Goal: Information Seeking & Learning: Learn about a topic

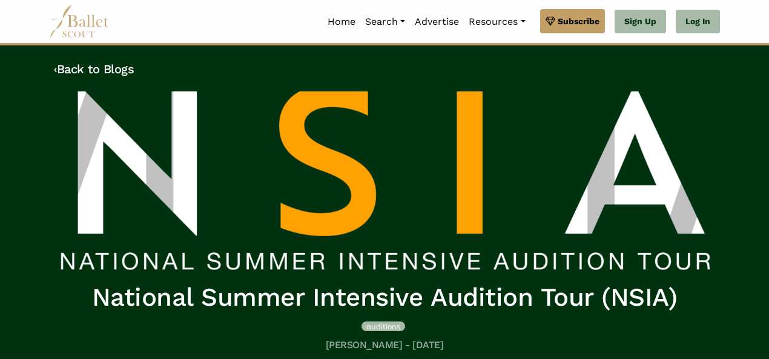
click at [382, 325] on span "auditions" at bounding box center [383, 327] width 34 height 10
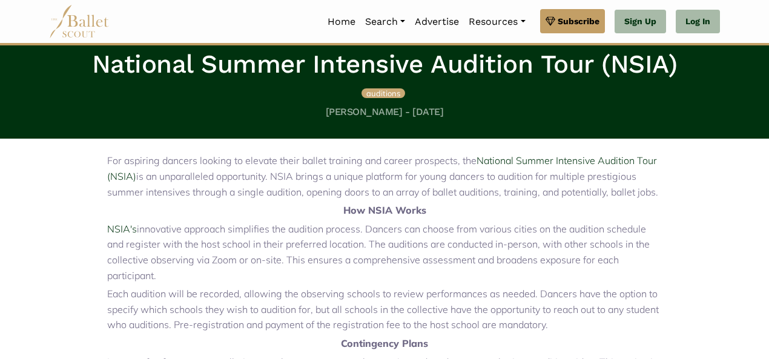
scroll to position [237, 0]
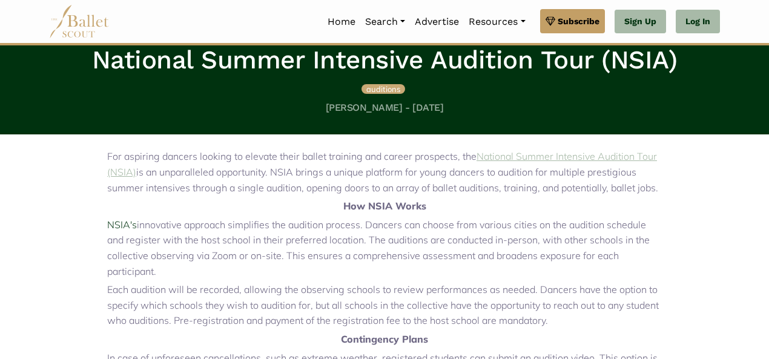
click at [581, 154] on link "National Summer Intensive Audition Tour (NSIA)" at bounding box center [382, 164] width 550 height 28
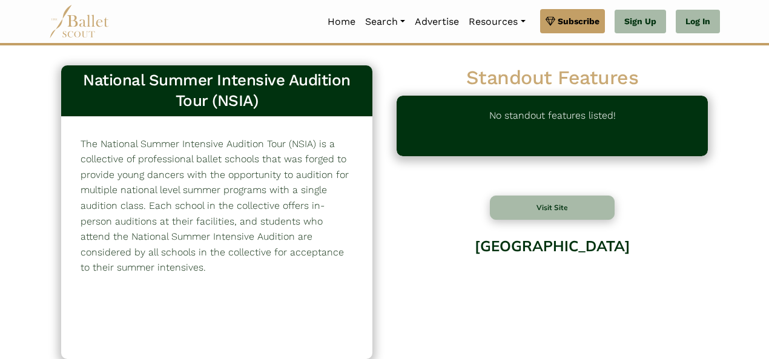
drag, startPoint x: 768, startPoint y: 58, endPoint x: 775, endPoint y: 88, distance: 30.4
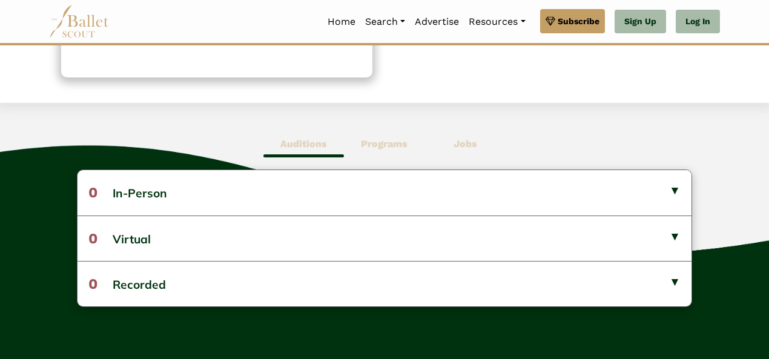
scroll to position [284, 0]
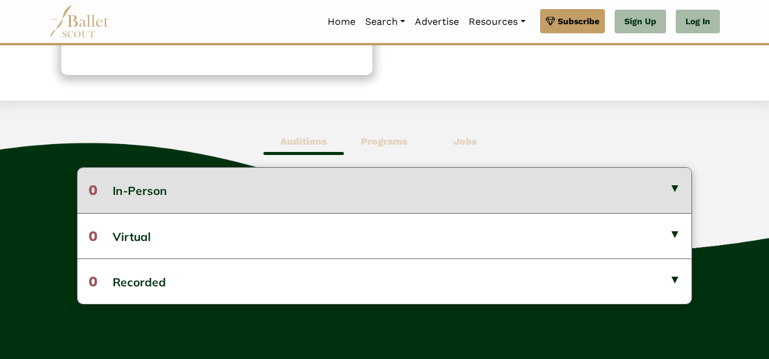
click at [647, 176] on button "0 In-Person" at bounding box center [385, 190] width 614 height 45
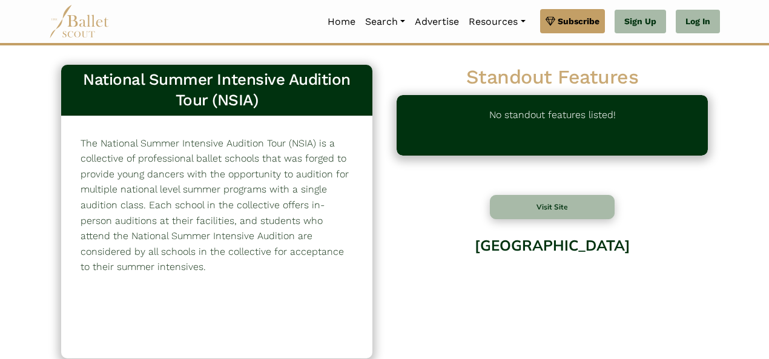
scroll to position [0, 0]
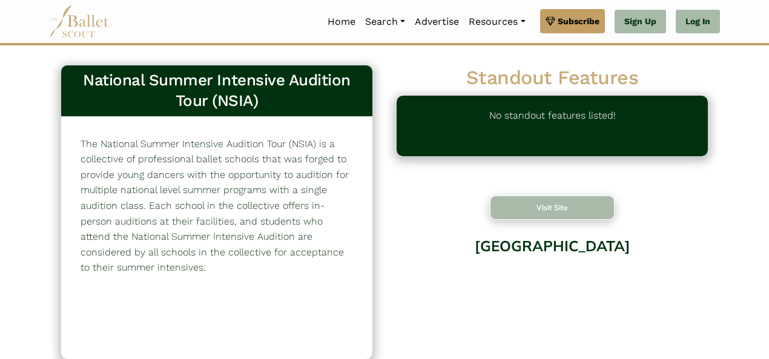
click at [563, 208] on button "Visit Site" at bounding box center [552, 208] width 125 height 24
